Goal: Task Accomplishment & Management: Use online tool/utility

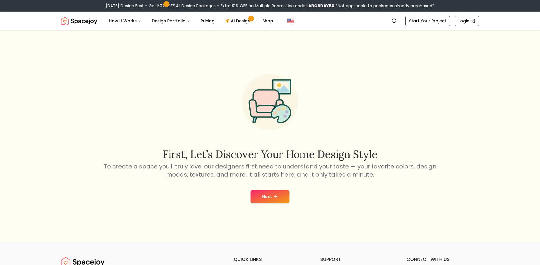
click at [265, 192] on button "Next" at bounding box center [269, 196] width 39 height 13
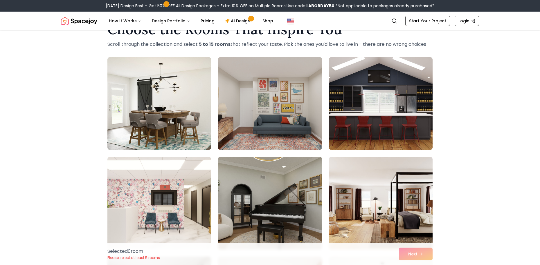
scroll to position [29, 0]
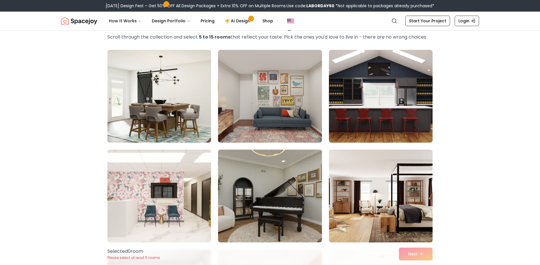
click at [379, 220] on img at bounding box center [380, 195] width 109 height 97
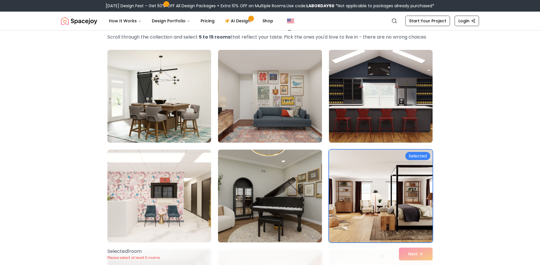
click at [412, 255] on div "Selected 1 room Please select at least 5 rooms Next" at bounding box center [270, 254] width 334 height 22
click at [417, 250] on div "Selected 1 room Please select at least 5 rooms Next" at bounding box center [270, 254] width 334 height 22
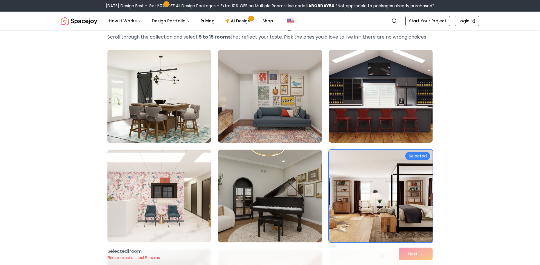
click at [410, 194] on img at bounding box center [380, 195] width 109 height 97
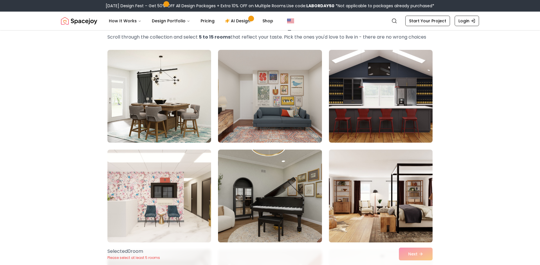
click at [406, 206] on img at bounding box center [380, 195] width 109 height 97
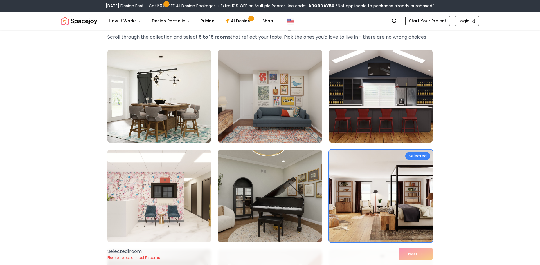
click at [72, 186] on div "Choose the Rooms That Inspire You Scroll through the collection and select 5 to…" at bounding box center [270, 228] width 540 height 436
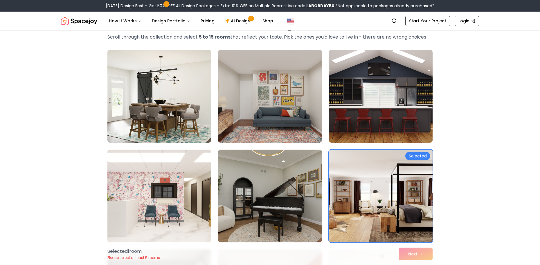
click at [383, 172] on img at bounding box center [380, 195] width 109 height 97
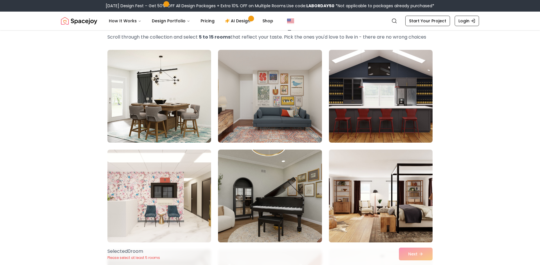
scroll to position [145, 0]
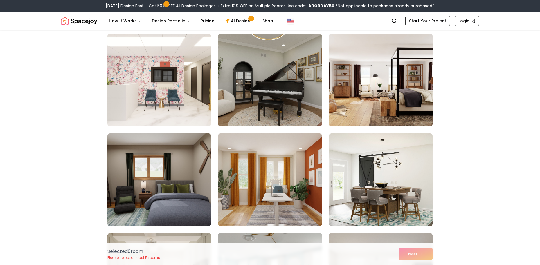
click at [399, 77] on img at bounding box center [380, 79] width 109 height 97
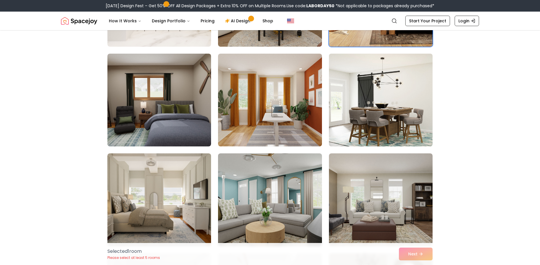
scroll to position [232, 0]
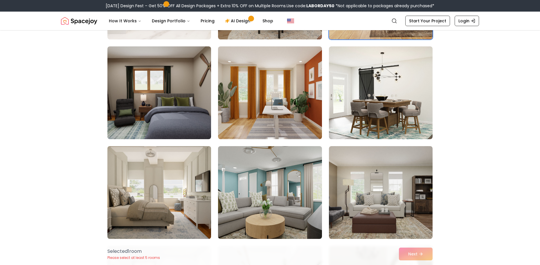
click at [190, 207] on img at bounding box center [159, 192] width 109 height 97
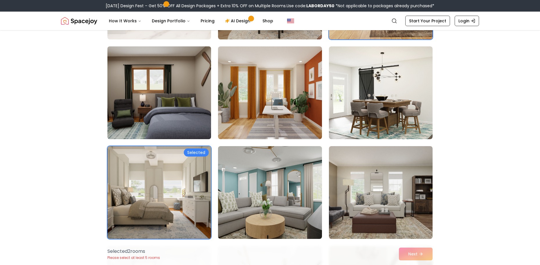
click at [175, 103] on img at bounding box center [159, 92] width 109 height 97
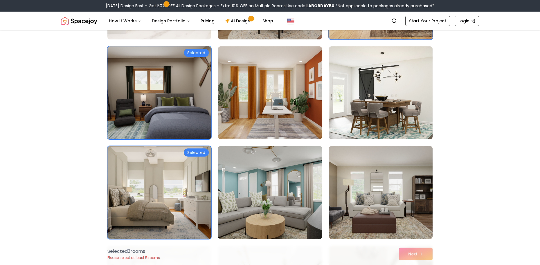
click at [193, 170] on img at bounding box center [159, 192] width 109 height 97
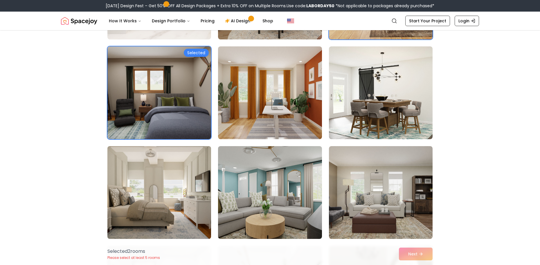
click at [155, 169] on img at bounding box center [159, 192] width 109 height 97
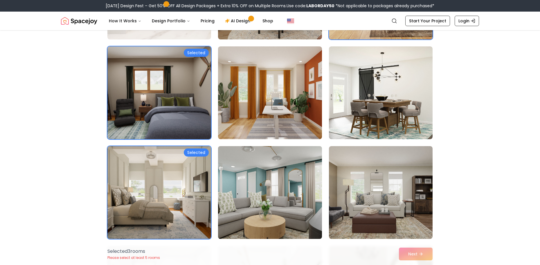
click at [282, 212] on img at bounding box center [269, 192] width 109 height 97
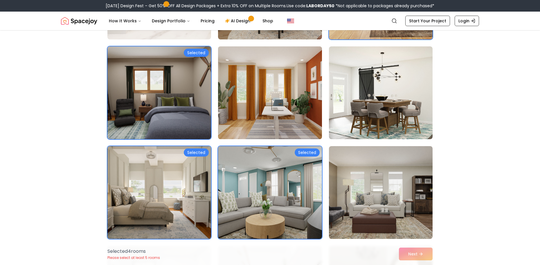
click at [292, 81] on img at bounding box center [269, 92] width 109 height 97
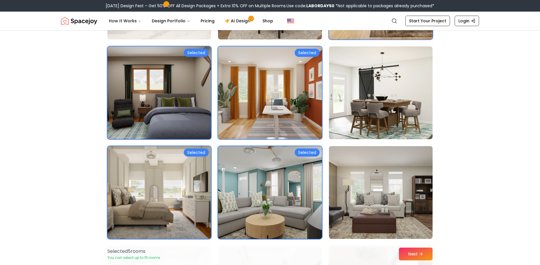
click at [188, 111] on img at bounding box center [159, 92] width 109 height 97
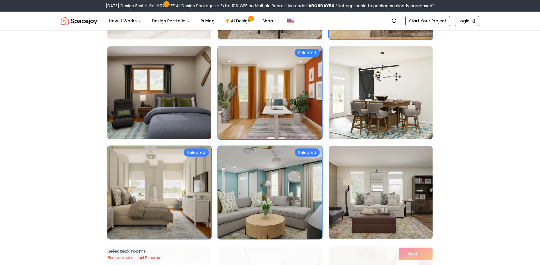
click at [157, 95] on img at bounding box center [159, 92] width 109 height 97
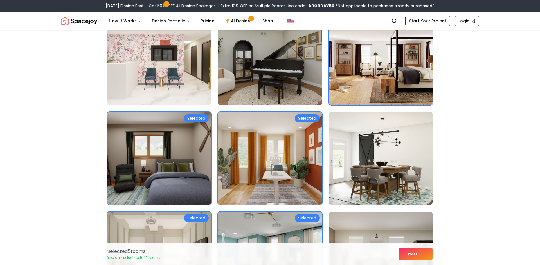
scroll to position [145, 0]
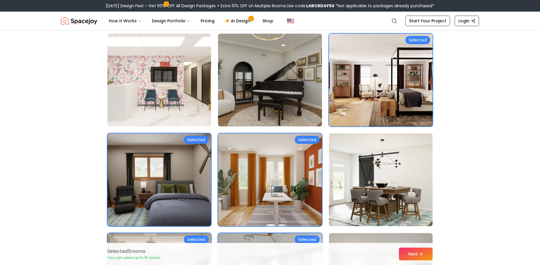
click at [389, 100] on img at bounding box center [380, 79] width 109 height 97
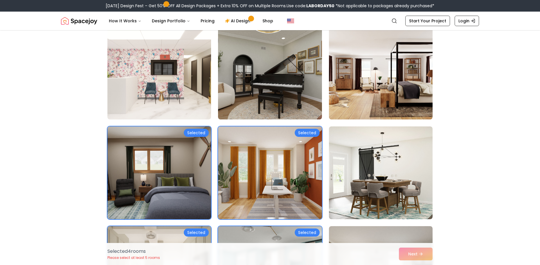
scroll to position [116, 0]
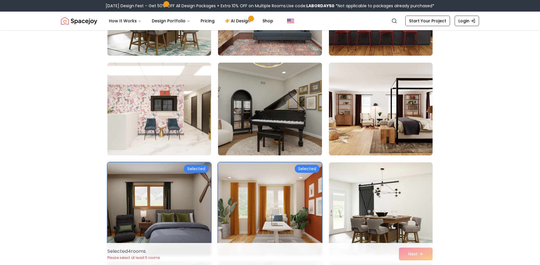
drag, startPoint x: 267, startPoint y: 135, endPoint x: 305, endPoint y: 171, distance: 52.9
click at [267, 135] on img at bounding box center [269, 108] width 109 height 97
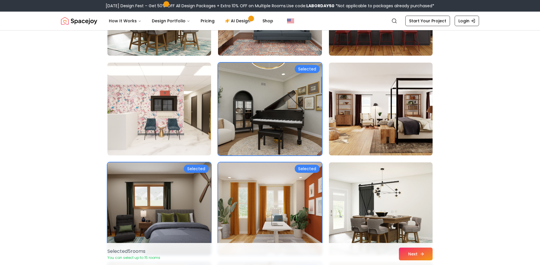
click at [422, 258] on button "Next" at bounding box center [416, 254] width 34 height 13
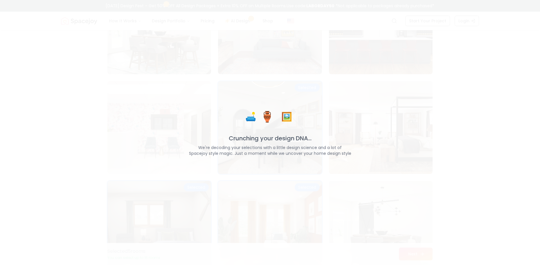
scroll to position [135, 0]
